Goal: Browse casually

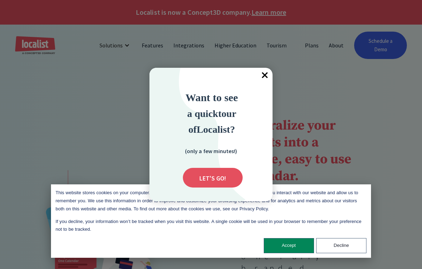
click at [263, 73] on span "×" at bounding box center [264, 75] width 15 height 15
